Goal: Find specific page/section: Find specific page/section

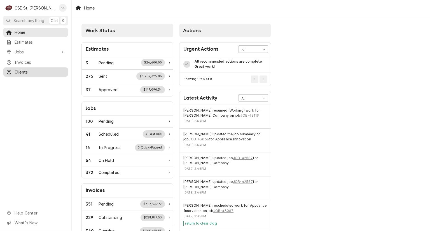
click at [16, 71] on span "Clients" at bounding box center [40, 72] width 51 height 6
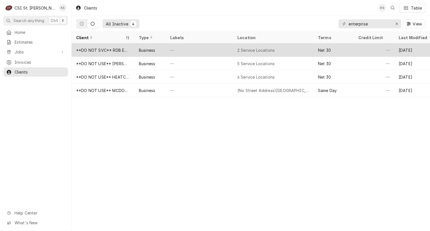
click at [264, 49] on div "2 Service Locations" at bounding box center [256, 50] width 37 height 6
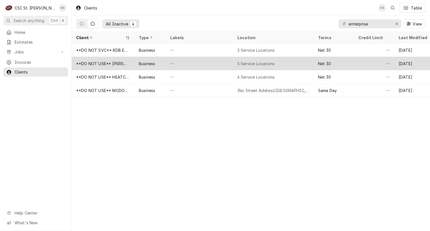
click at [260, 63] on div "5 Service Locations" at bounding box center [256, 64] width 37 height 6
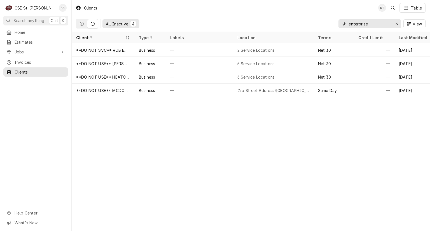
click at [379, 25] on input "enterprise" at bounding box center [370, 23] width 42 height 9
click at [31, 62] on span "Invoices" at bounding box center [40, 62] width 51 height 6
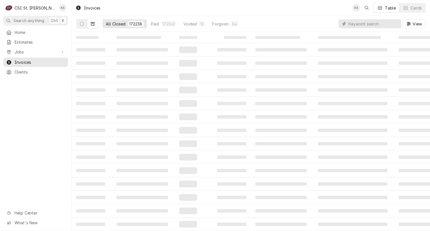
click at [352, 25] on input "Dynamic Content Wrapper" at bounding box center [374, 23] width 50 height 9
type input "w"
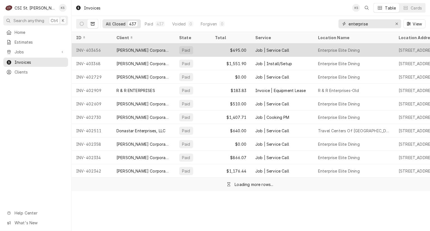
type input "enterprise"
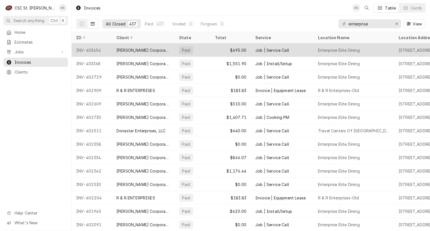
drag, startPoint x: 388, startPoint y: 49, endPoint x: 369, endPoint y: 52, distance: 19.9
click at [369, 53] on div "Enterprise Elite Dining" at bounding box center [354, 49] width 81 height 13
click at [371, 50] on div "Enterprise Elite Dining" at bounding box center [354, 49] width 81 height 13
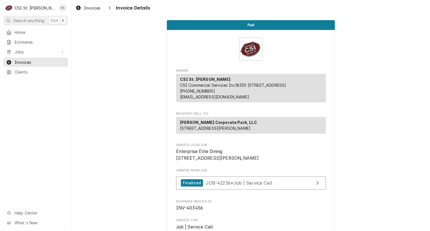
drag, startPoint x: 216, startPoint y: 177, endPoint x: 173, endPoint y: 161, distance: 46.2
copy span "Enterprise Elite Dining [STREET_ADDRESS][PERSON_NAME]"
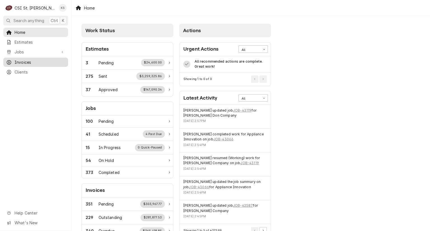
click at [42, 63] on span "Invoices" at bounding box center [40, 62] width 51 height 6
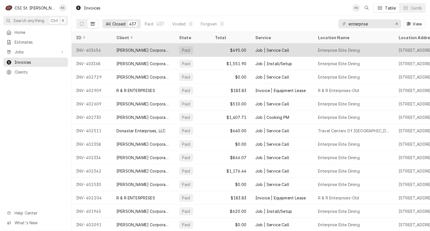
click at [119, 48] on div "[PERSON_NAME] Corporate Park, LLC" at bounding box center [144, 50] width 54 height 6
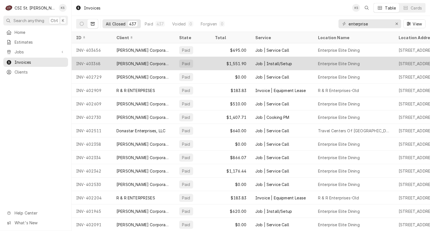
click at [219, 62] on div "$1,551.90" at bounding box center [231, 63] width 40 height 13
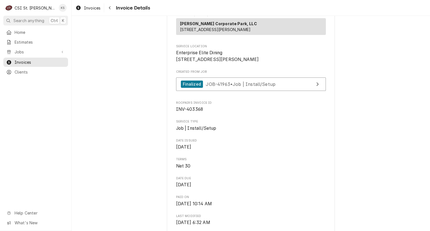
scroll to position [69, 0]
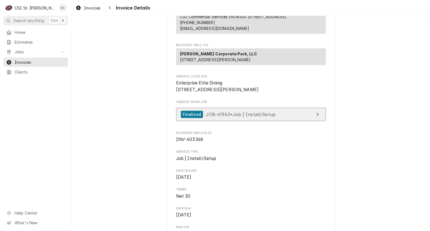
click at [190, 119] on div "Finalized" at bounding box center [192, 115] width 22 height 8
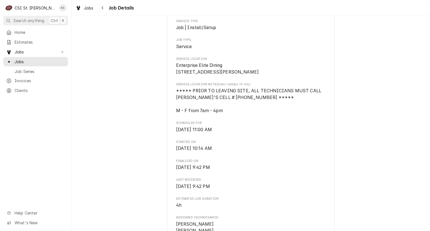
scroll to position [140, 0]
